Goal: Task Accomplishment & Management: Manage account settings

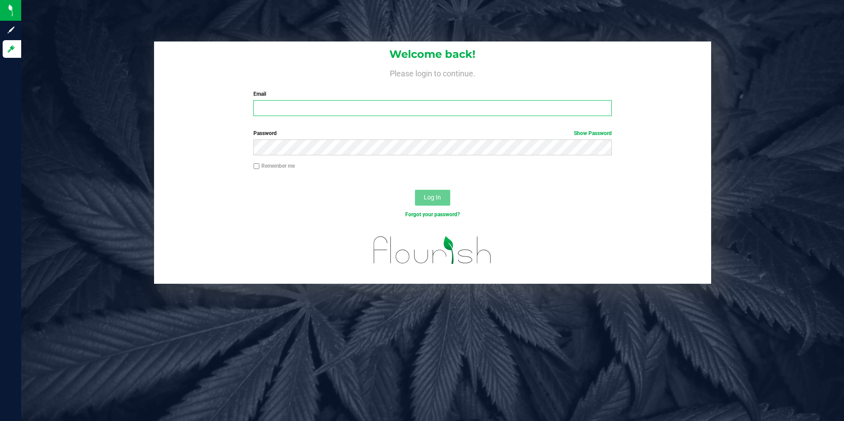
type input "[EMAIL_ADDRESS][DOMAIN_NAME]"
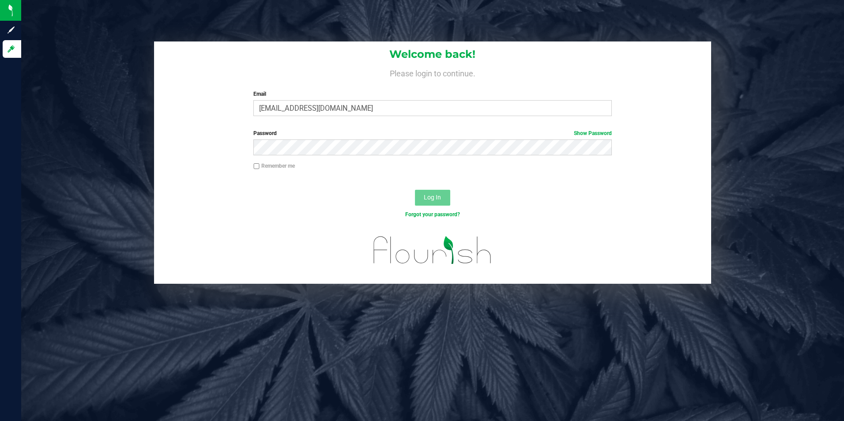
click at [419, 198] on button "Log In" at bounding box center [432, 198] width 35 height 16
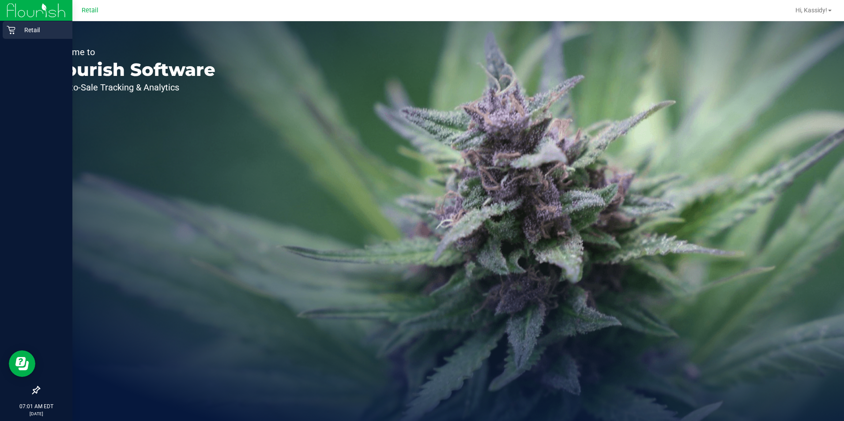
click at [17, 38] on div "Retail" at bounding box center [38, 30] width 70 height 18
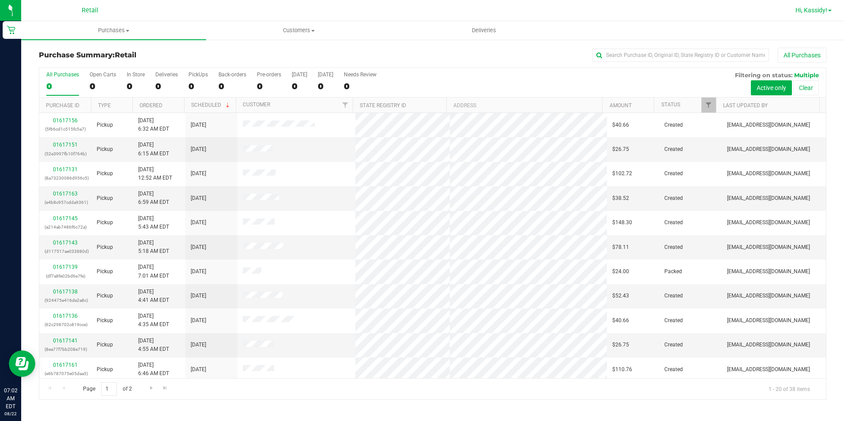
click at [827, 13] on link "Hi, Kassidy!" at bounding box center [813, 10] width 43 height 9
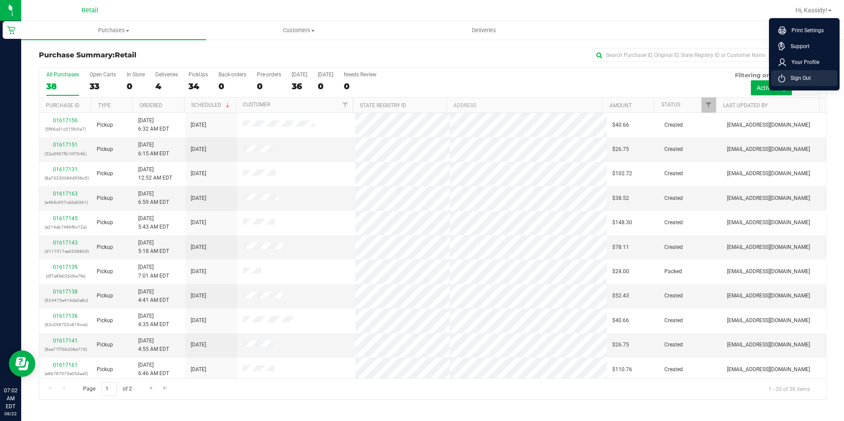
click at [785, 80] on span "Sign Out" at bounding box center [798, 78] width 26 height 9
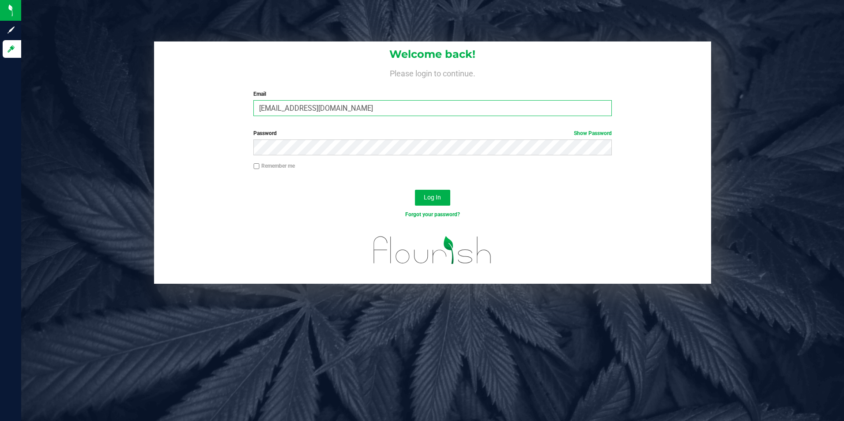
click at [355, 113] on input "[EMAIL_ADDRESS][DOMAIN_NAME]" at bounding box center [432, 108] width 358 height 16
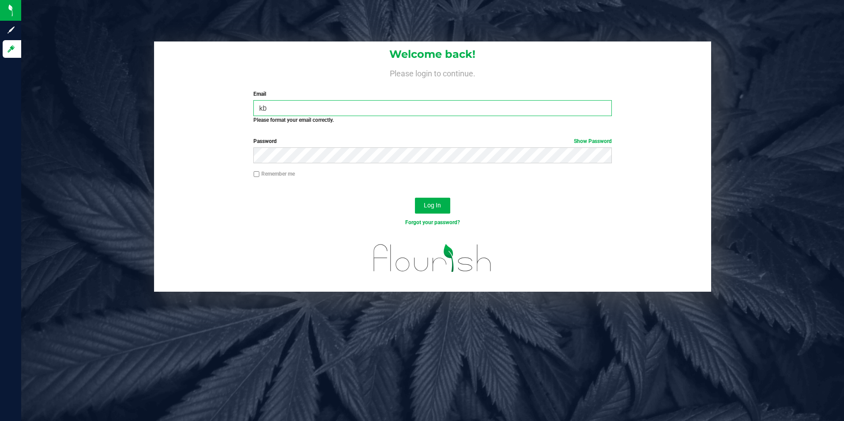
type input "k"
type input "[EMAIL_ADDRESS][DOMAIN_NAME]"
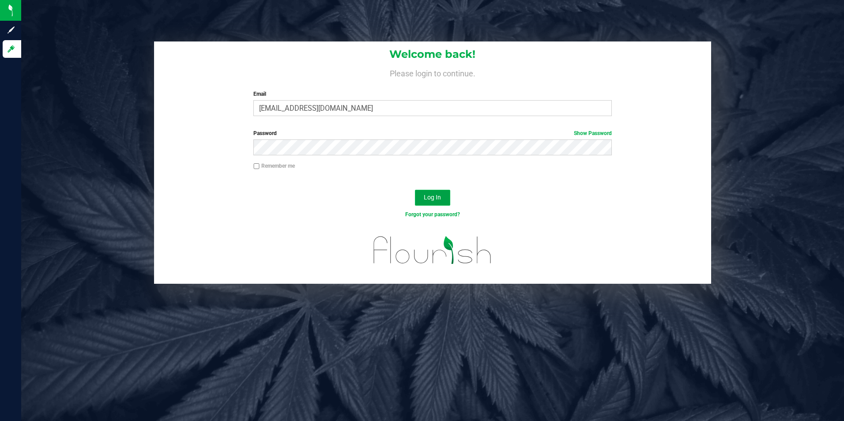
click at [432, 201] on span "Log In" at bounding box center [432, 197] width 17 height 7
